Goal: Understand site structure: Understand site structure

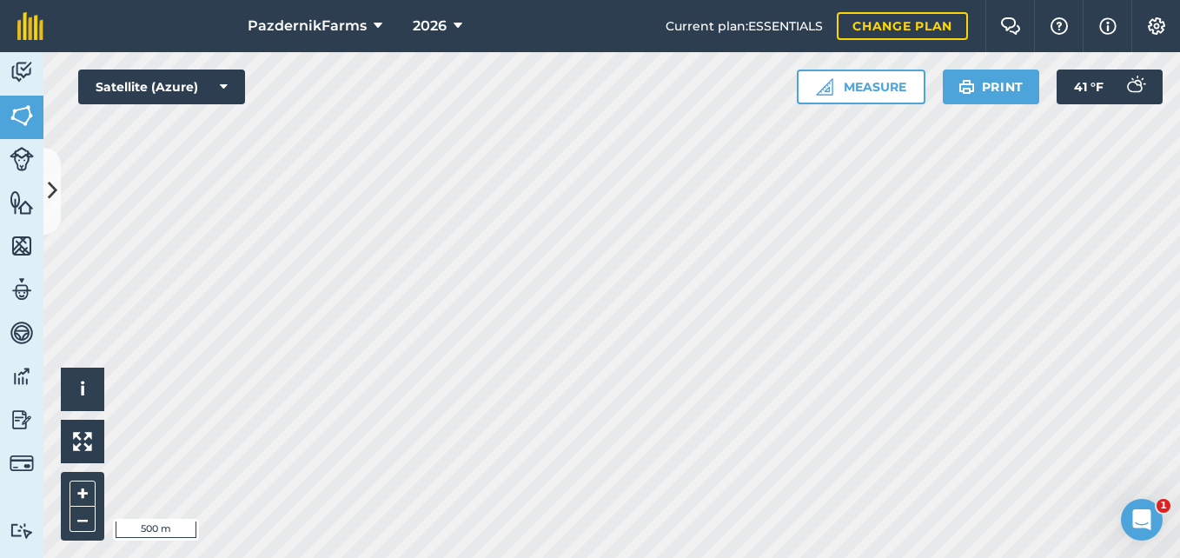
click at [55, 216] on button at bounding box center [51, 191] width 17 height 87
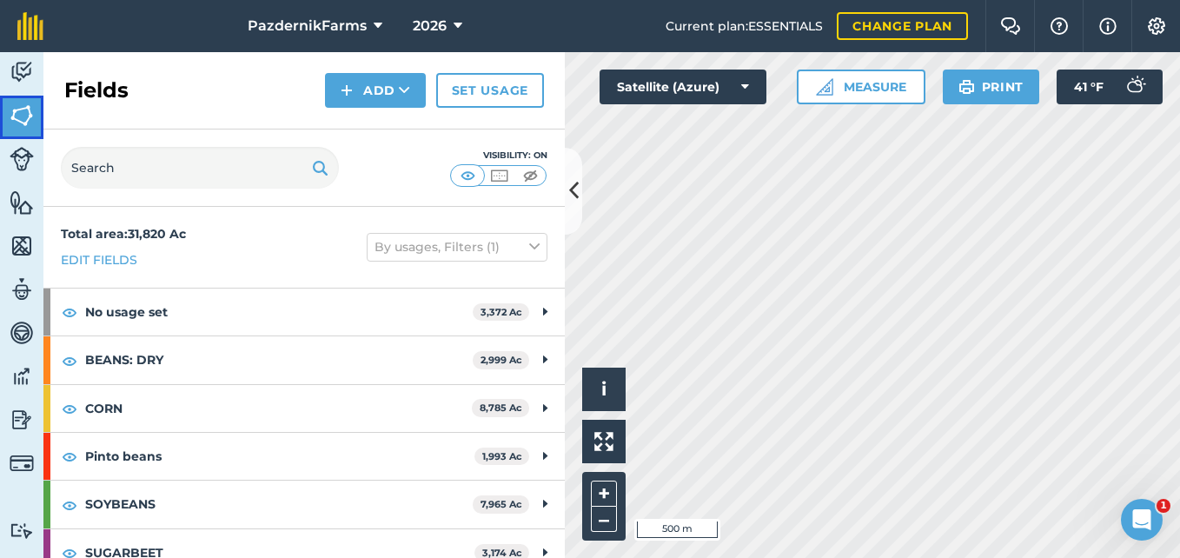
click at [34, 113] on link "Fields" at bounding box center [21, 117] width 43 height 43
click at [567, 199] on button at bounding box center [573, 191] width 17 height 87
click at [577, 207] on button at bounding box center [573, 191] width 17 height 87
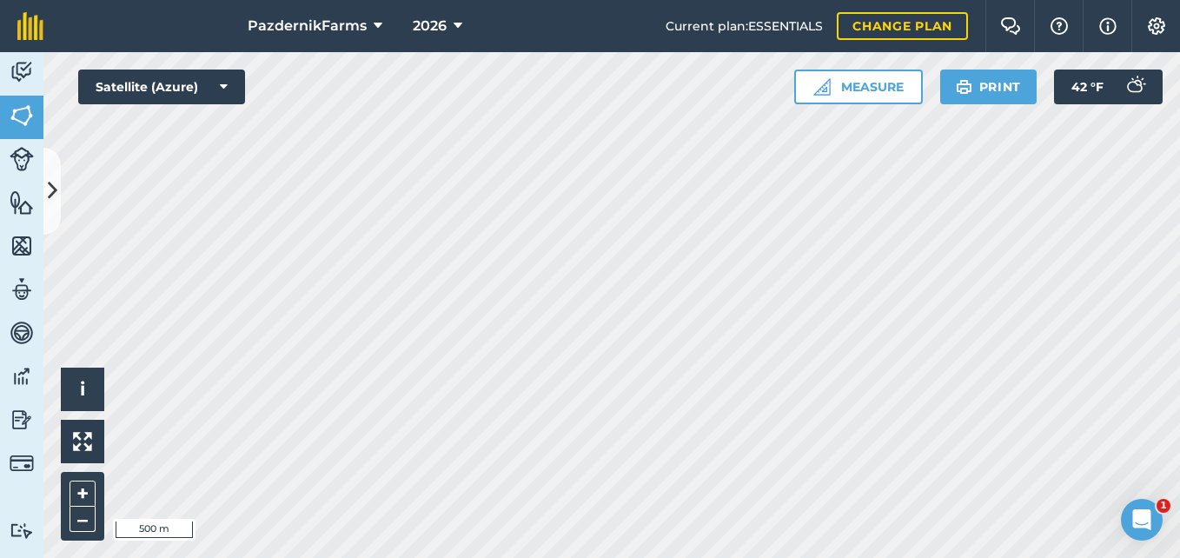
click at [175, 557] on html "PazdernikFarms 2026 Current plan : ESSENTIALS Change plan Farm Chat Help Info S…" at bounding box center [590, 279] width 1180 height 558
